Goal: Task Accomplishment & Management: Manage account settings

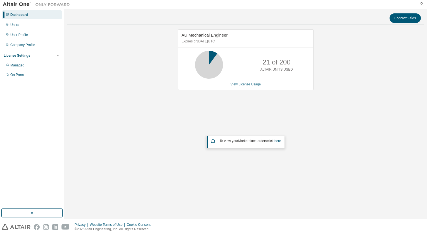
click at [245, 83] on link "View License Usage" at bounding box center [245, 84] width 30 height 4
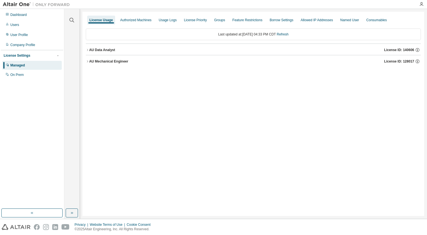
click at [95, 62] on div "AU Mechanical Engineer" at bounding box center [108, 61] width 39 height 4
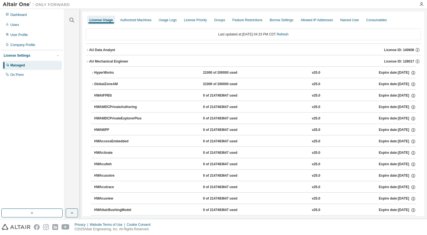
click at [89, 51] on div "AU Data Analyst" at bounding box center [102, 50] width 26 height 4
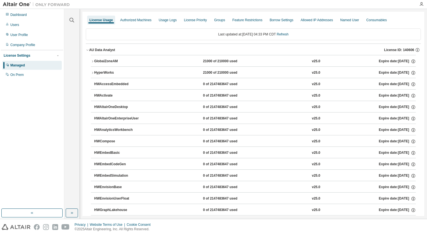
click at [94, 59] on button "GlobalZoneAM 21000 of 210000 used v25.0 Expire date: [DATE]" at bounding box center [253, 61] width 325 height 12
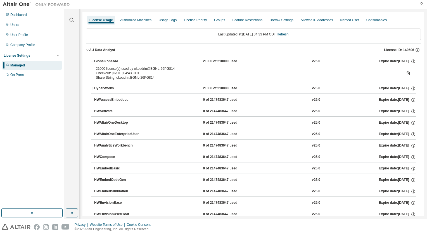
click at [93, 51] on div "AU Data Analyst" at bounding box center [102, 50] width 26 height 4
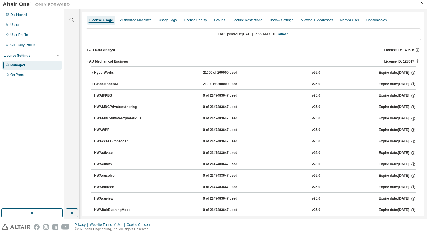
click at [96, 70] on button "HyperWorks 21000 of 200000 used v25.0 Expire date: [DATE]" at bounding box center [253, 73] width 325 height 12
